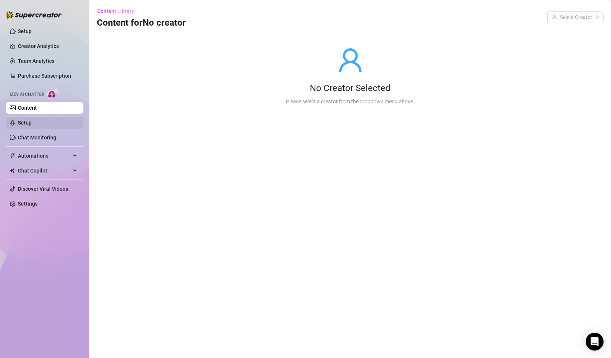
click at [32, 121] on link "Setup" at bounding box center [25, 123] width 14 height 6
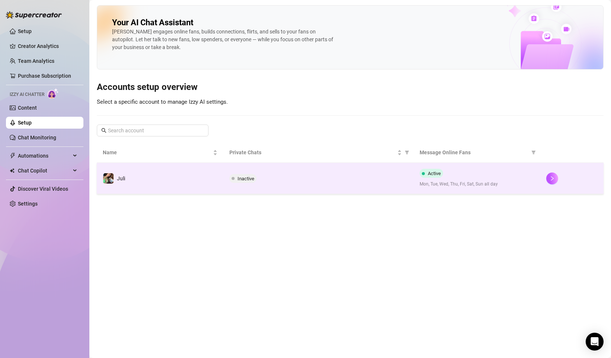
click at [301, 181] on div "Inactive" at bounding box center [318, 178] width 178 height 9
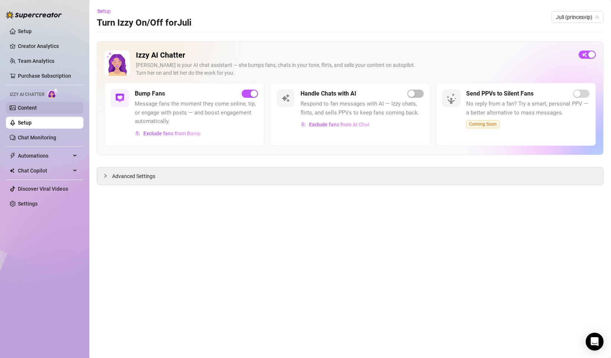
click at [37, 109] on link "Content" at bounding box center [27, 108] width 19 height 6
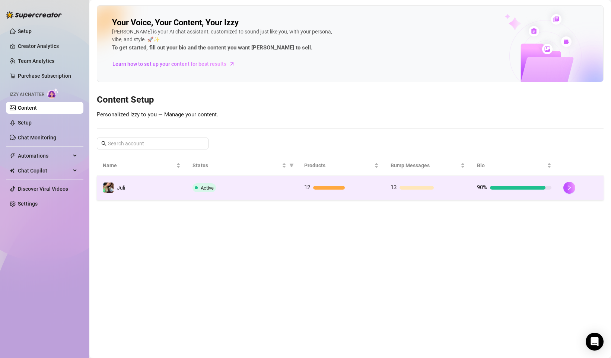
click at [389, 194] on td "13" at bounding box center [428, 188] width 86 height 24
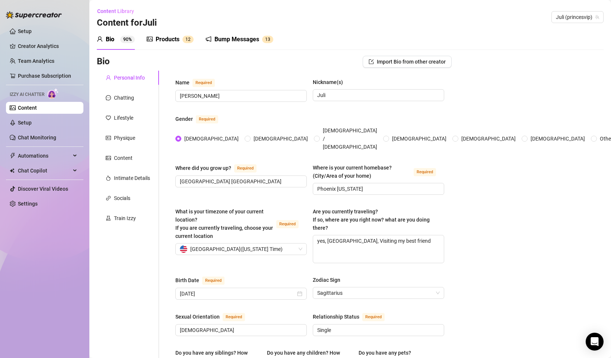
click at [164, 38] on div "Products" at bounding box center [168, 39] width 24 height 9
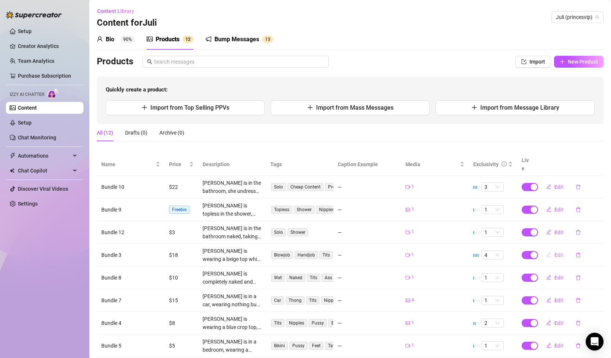
click at [557, 252] on span "Edit" at bounding box center [558, 255] width 9 height 6
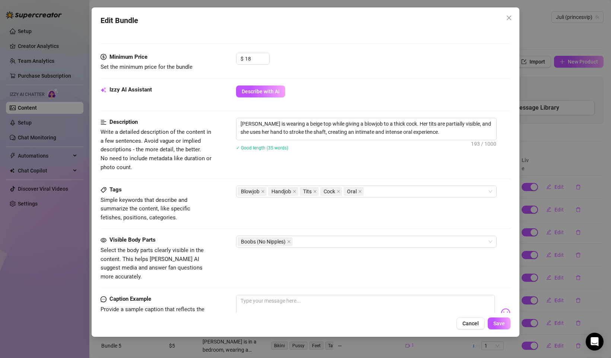
scroll to position [218, 0]
click at [463, 328] on button "Cancel" at bounding box center [470, 324] width 28 height 12
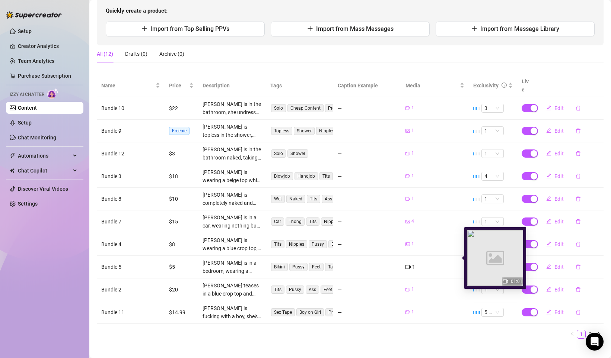
scroll to position [79, 0]
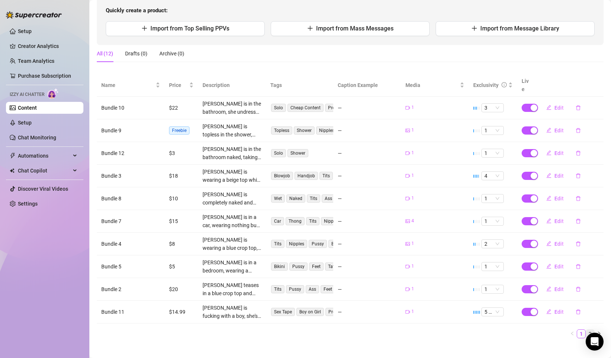
click at [587, 330] on link "2" at bounding box center [590, 334] width 8 height 8
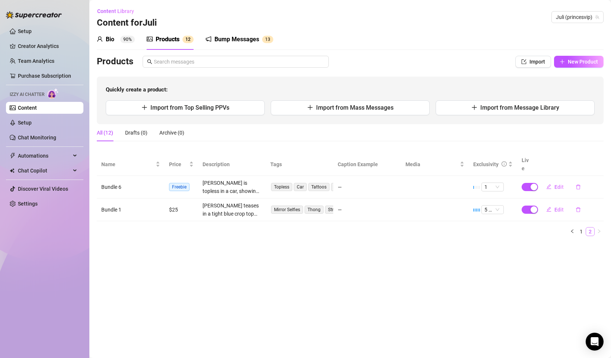
scroll to position [0, 0]
click at [555, 184] on span "Edit" at bounding box center [558, 187] width 9 height 6
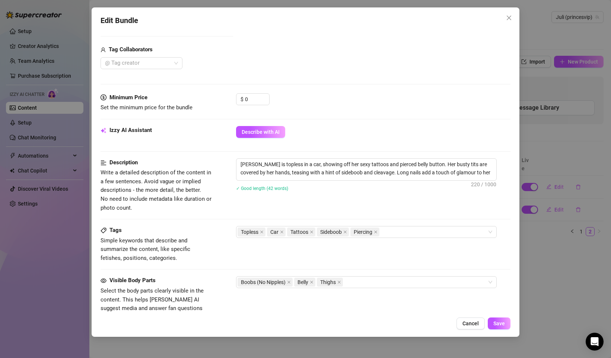
scroll to position [266, 0]
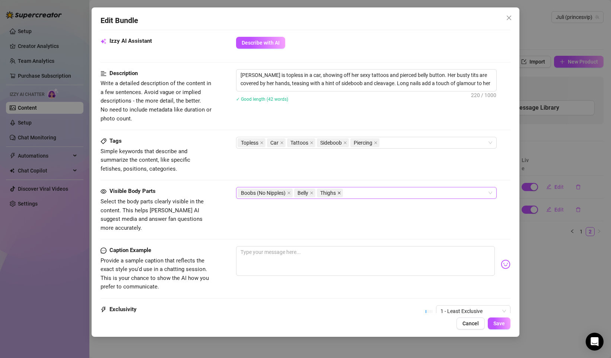
click at [341, 195] on icon "close" at bounding box center [339, 193] width 4 height 4
click at [497, 327] on span "Save" at bounding box center [499, 324] width 12 height 6
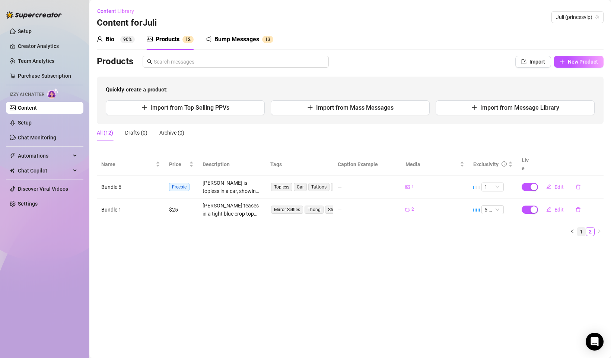
click at [585, 228] on link "1" at bounding box center [581, 232] width 8 height 8
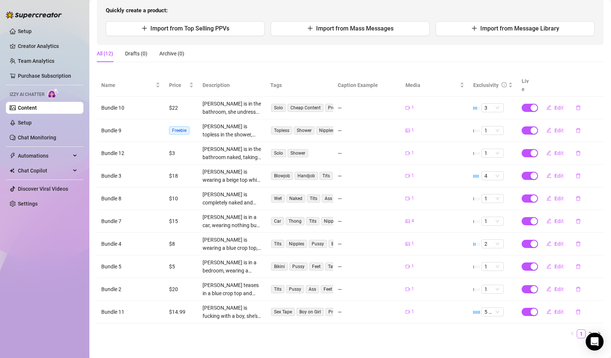
scroll to position [0, 0]
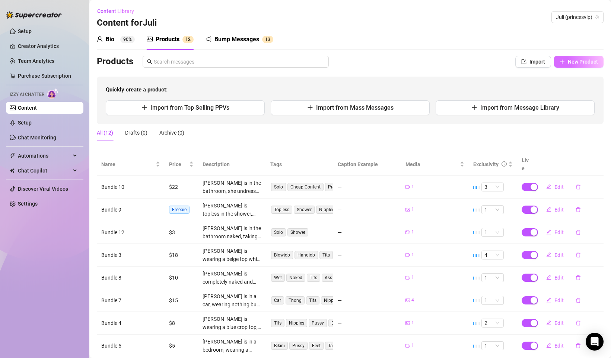
click at [574, 63] on span "New Product" at bounding box center [583, 62] width 30 height 6
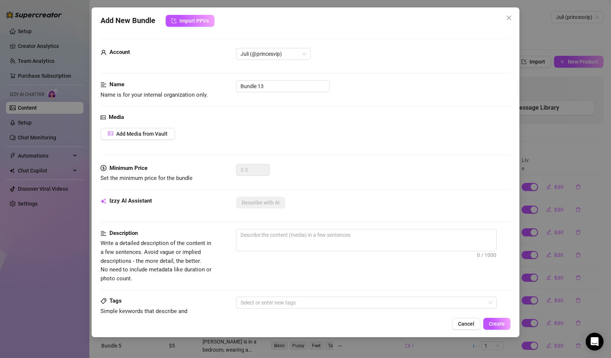
click at [162, 128] on div "Media Add Media from Vault" at bounding box center [306, 138] width 410 height 51
click at [163, 132] on span "Add Media from Vault" at bounding box center [141, 134] width 51 height 6
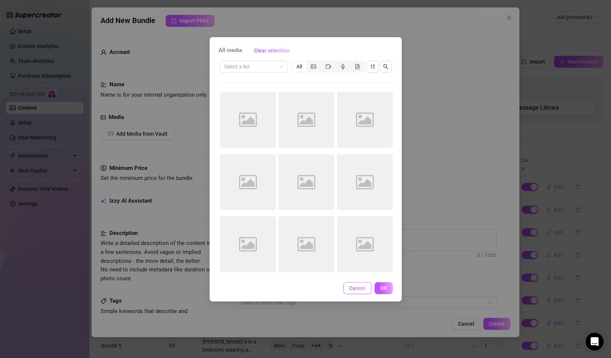
click at [361, 290] on span "Cancel" at bounding box center [357, 289] width 16 height 6
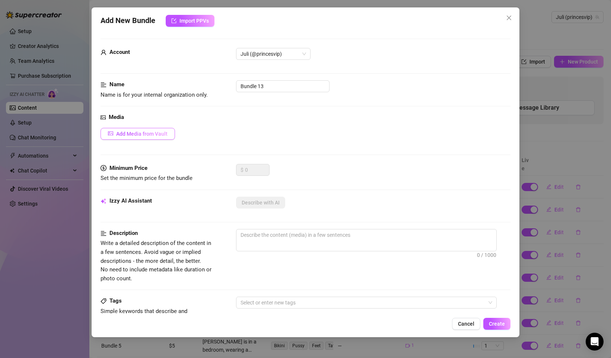
click at [162, 139] on button "Add Media from Vault" at bounding box center [138, 134] width 74 height 12
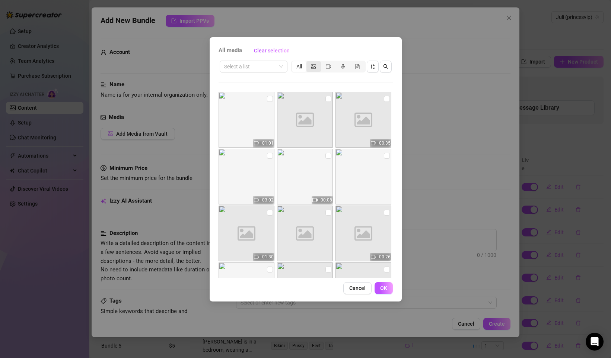
click at [317, 69] on div "segmented control" at bounding box center [313, 66] width 15 height 10
click at [308, 63] on input "segmented control" at bounding box center [308, 63] width 0 height 0
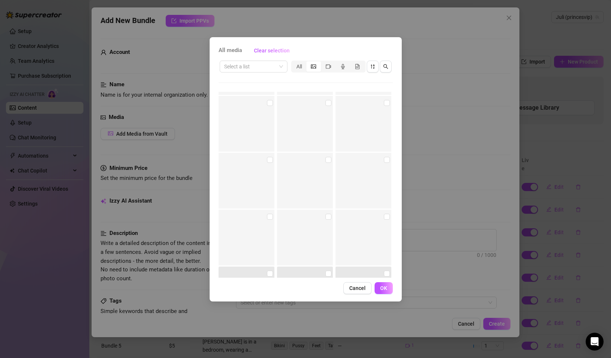
scroll to position [967, 0]
click at [361, 288] on span "Cancel" at bounding box center [357, 289] width 16 height 6
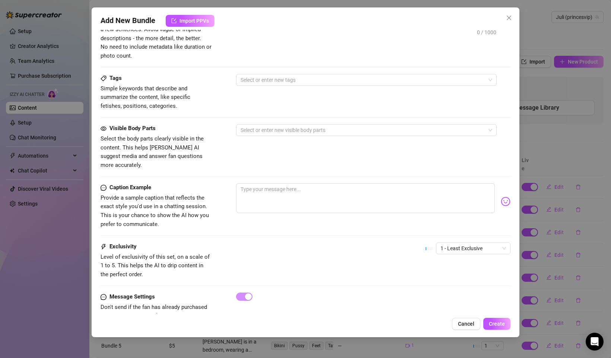
scroll to position [235, 0]
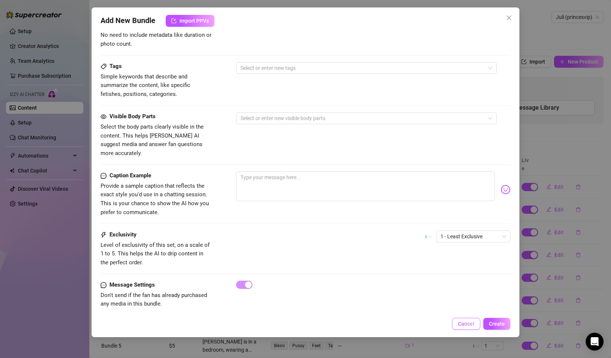
click at [469, 323] on span "Cancel" at bounding box center [466, 324] width 16 height 6
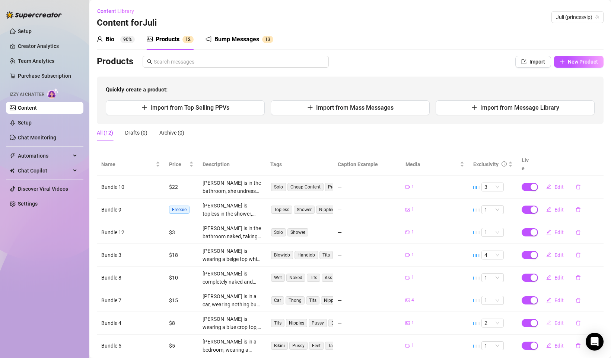
click at [555, 321] on span "Edit" at bounding box center [558, 324] width 9 height 6
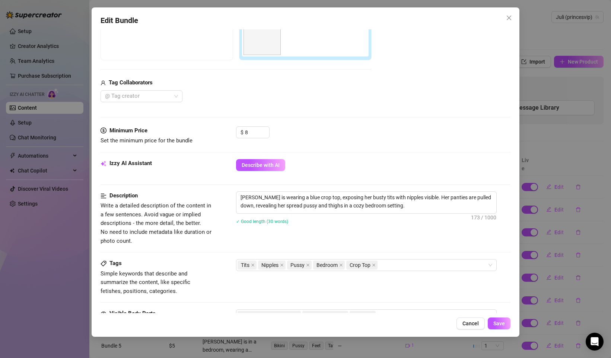
scroll to position [0, 0]
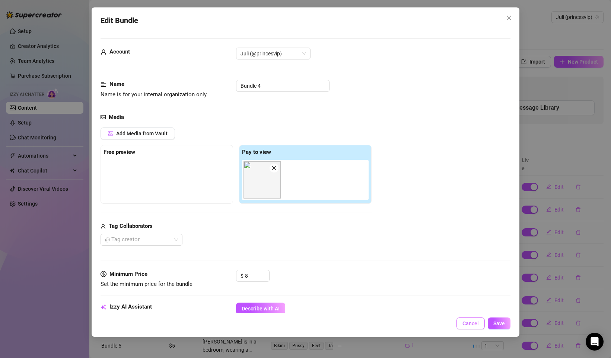
click at [466, 327] on span "Cancel" at bounding box center [470, 324] width 16 height 6
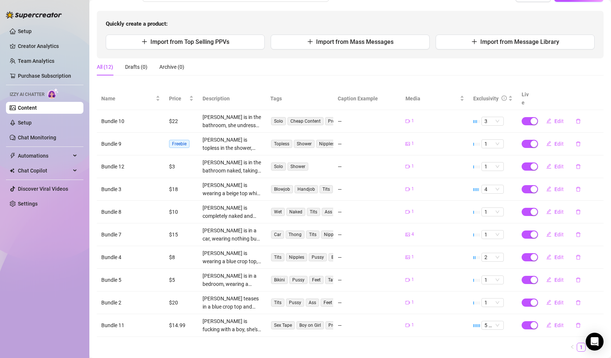
scroll to position [79, 0]
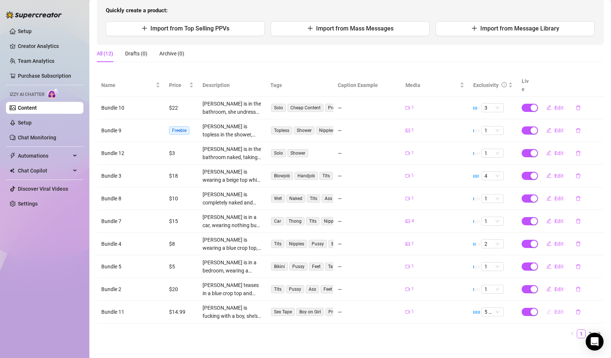
click at [555, 307] on button "Edit" at bounding box center [554, 312] width 29 height 12
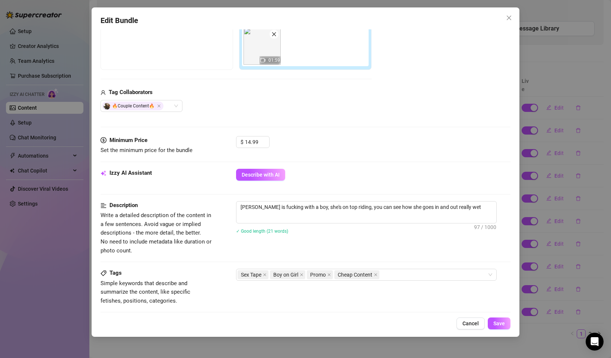
scroll to position [89, 0]
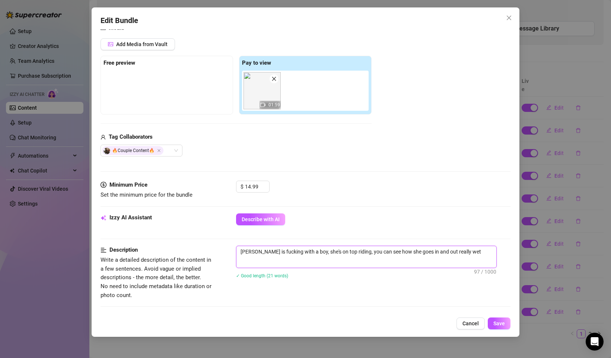
click at [471, 252] on textarea "[PERSON_NAME] is fucking with a boy, she's on top riding, you can see how she g…" at bounding box center [366, 251] width 260 height 11
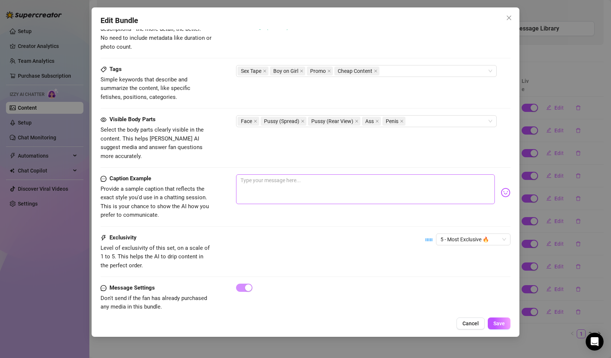
scroll to position [341, 0]
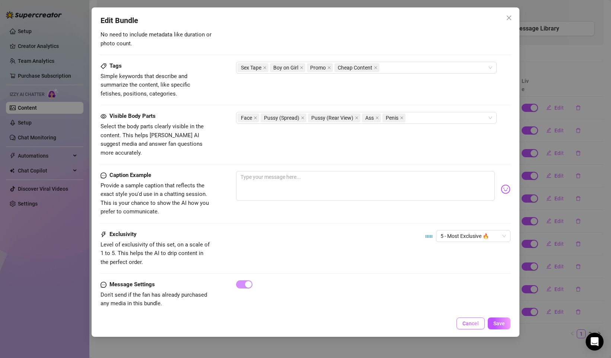
click at [462, 325] on button "Cancel" at bounding box center [470, 324] width 28 height 12
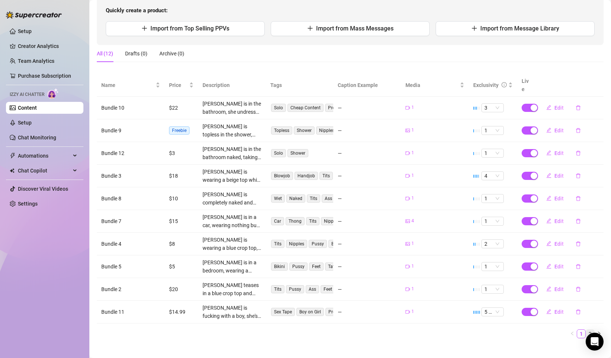
click at [586, 330] on link "2" at bounding box center [590, 334] width 8 height 8
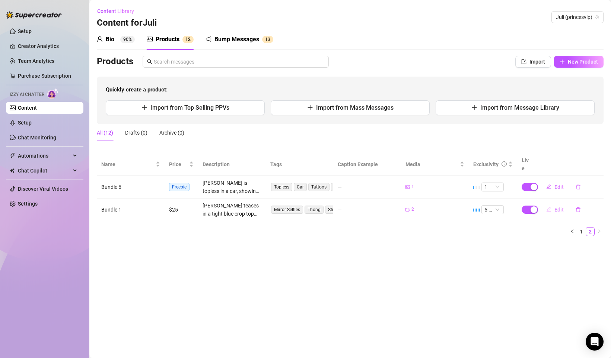
click at [549, 207] on span "button" at bounding box center [548, 210] width 5 height 6
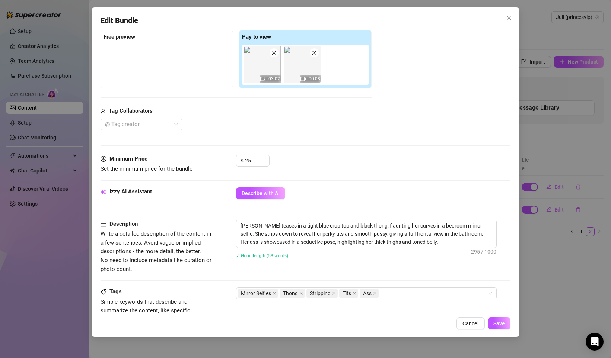
scroll to position [179, 0]
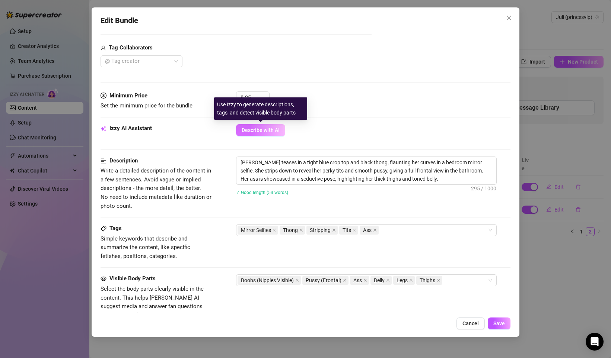
click at [249, 134] on button "Describe with AI" at bounding box center [260, 130] width 49 height 12
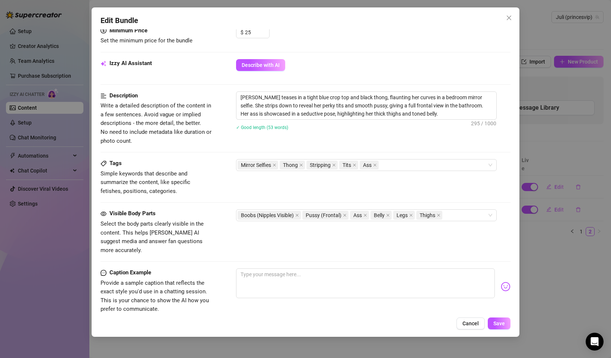
scroll to position [266, 0]
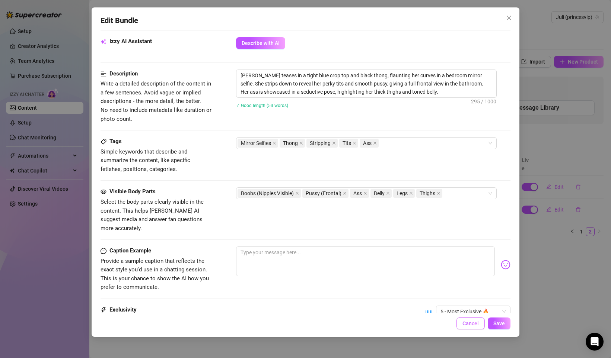
click at [469, 324] on span "Cancel" at bounding box center [470, 324] width 16 height 6
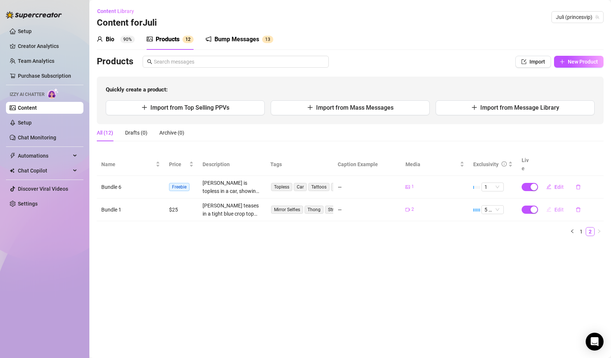
click at [553, 204] on button "Edit" at bounding box center [554, 210] width 29 height 12
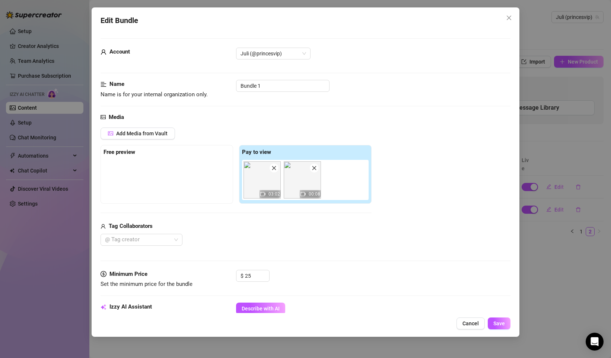
click at [544, 281] on div "Edit Bundle Account Juli (@princesvip) Name Name is for your internal organizat…" at bounding box center [305, 179] width 611 height 358
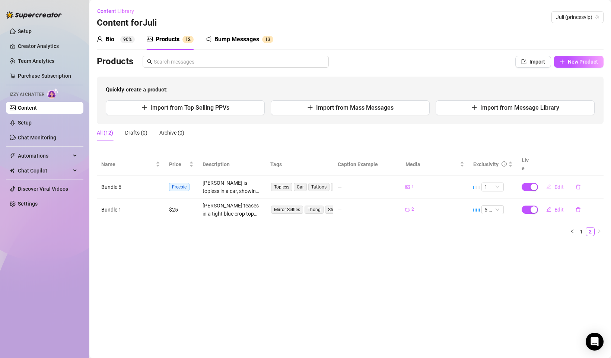
click at [558, 184] on span "Edit" at bounding box center [558, 187] width 9 height 6
type textarea "Type your message here..."
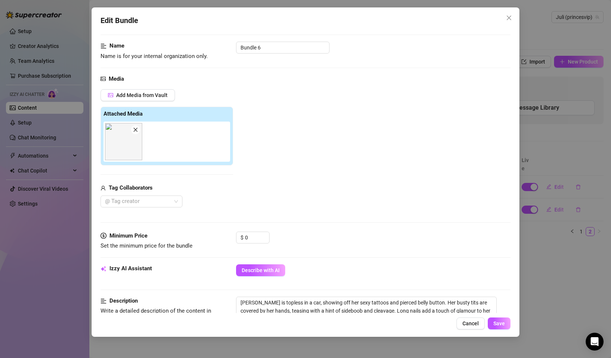
scroll to position [89, 0]
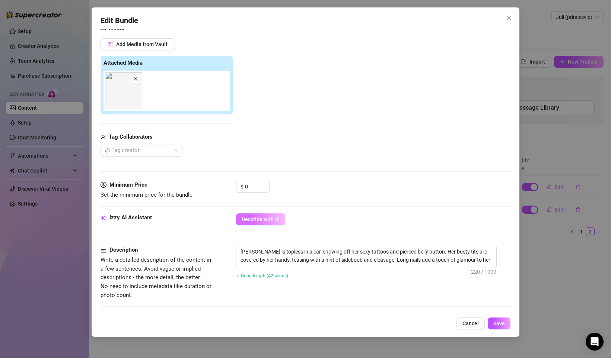
click at [267, 220] on span "Describe with AI" at bounding box center [261, 220] width 38 height 6
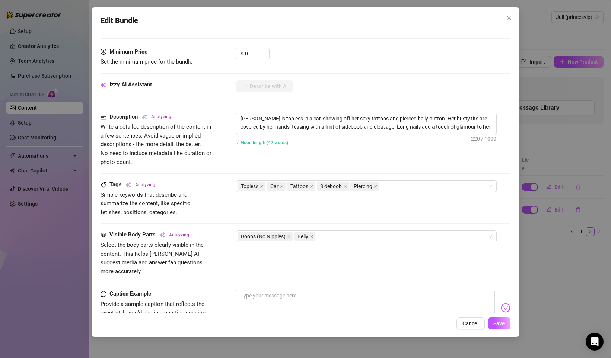
scroll to position [223, 0]
